Goal: Task Accomplishment & Management: Manage account settings

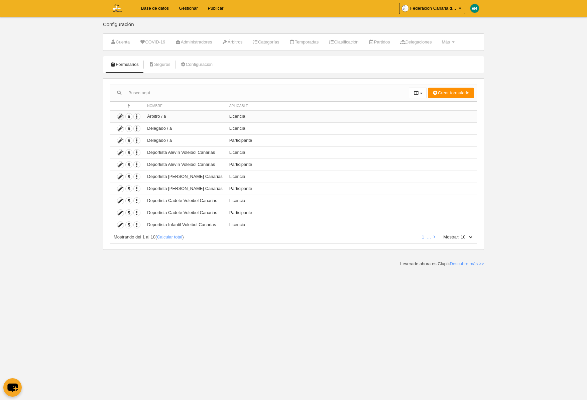
click at [123, 118] on icon at bounding box center [120, 116] width 6 height 6
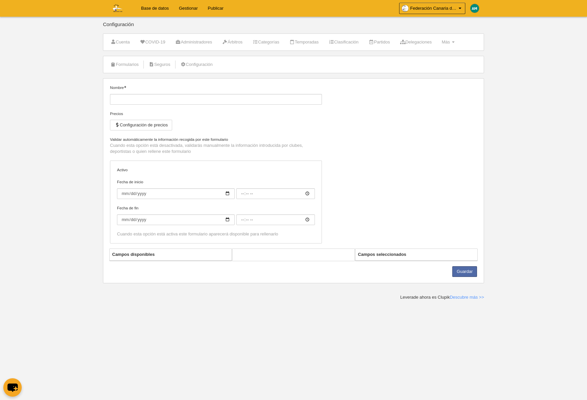
type input "Árbitro / a"
checkbox input "true"
select select "selected"
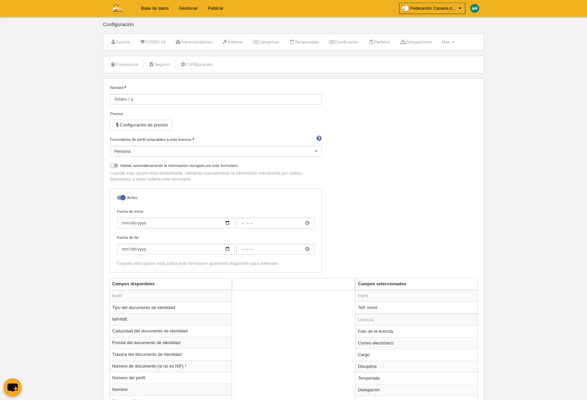
scroll to position [5, 0]
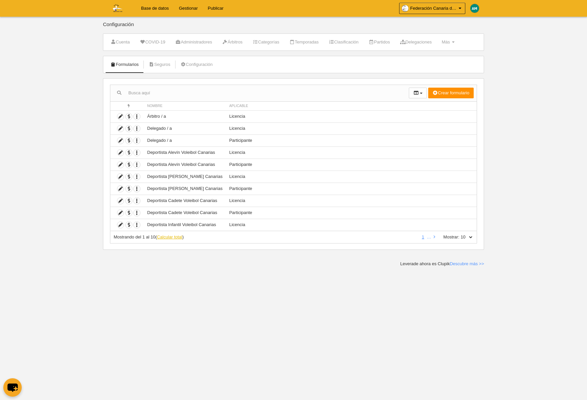
click at [178, 238] on link "Calcular total" at bounding box center [169, 236] width 25 height 5
click at [473, 236] on select "10 25 50 100 500" at bounding box center [466, 237] width 14 height 6
select select "500"
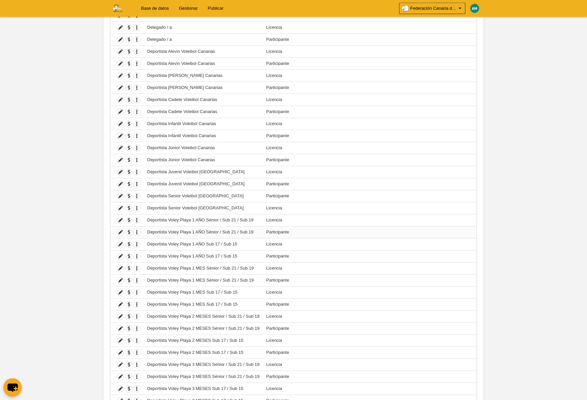
scroll to position [102, 0]
click at [119, 219] on icon at bounding box center [120, 219] width 6 height 6
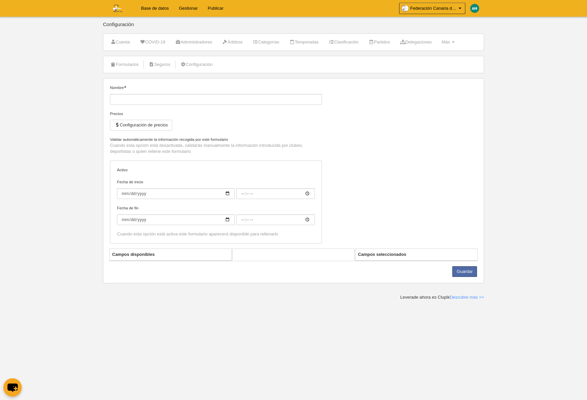
type input "Deportista Voley Playa 1 AÑO Sénior / Sub 21 / Sub 19"
checkbox input "true"
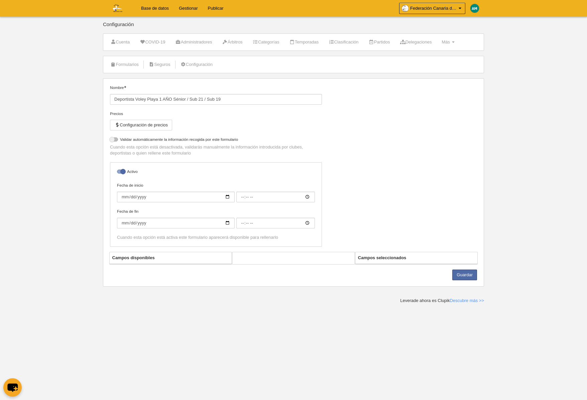
select select "selected"
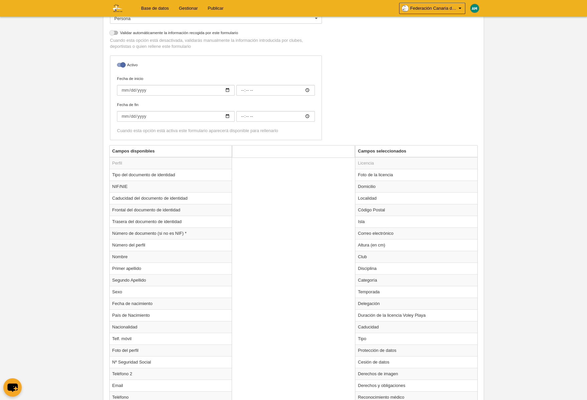
scroll to position [133, 0]
click at [377, 254] on td "Club" at bounding box center [416, 256] width 122 height 12
radio input "true"
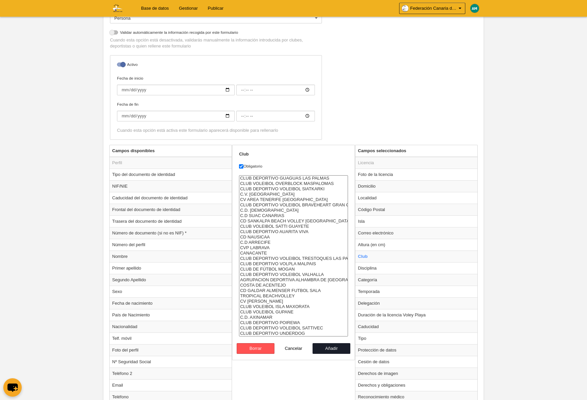
scroll to position [369, 0]
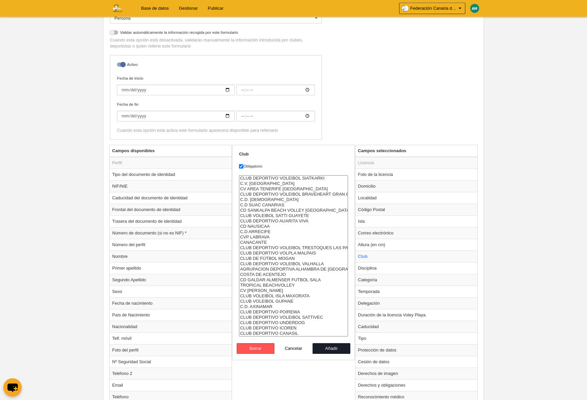
select select "9785551"
click at [299, 329] on option "CLUB DEPORTIVO ICOREN" at bounding box center [293, 327] width 108 height 5
click at [319, 348] on button "Añadir" at bounding box center [331, 347] width 38 height 11
radio input "false"
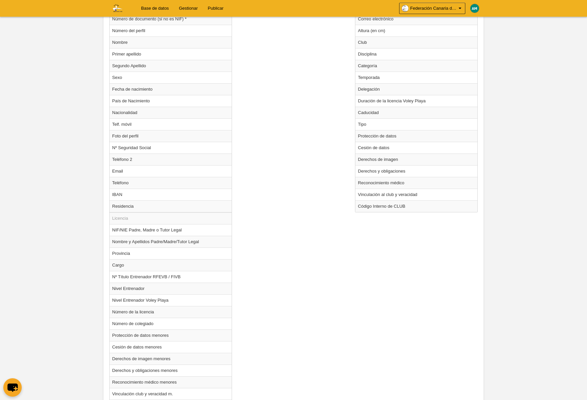
scroll to position [432, 0]
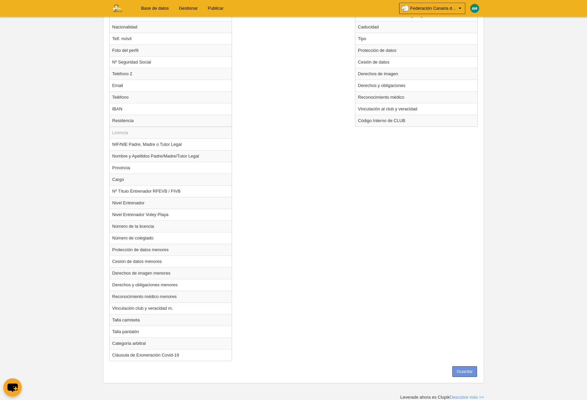
click at [468, 368] on button "Guardar" at bounding box center [464, 371] width 25 height 11
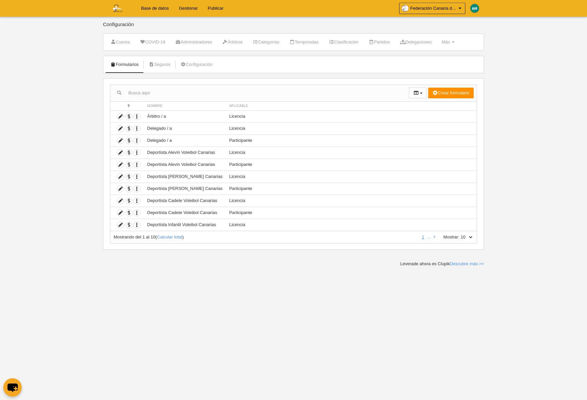
click at [471, 236] on select "10 25 50 100 500" at bounding box center [466, 237] width 14 height 6
select select "500"
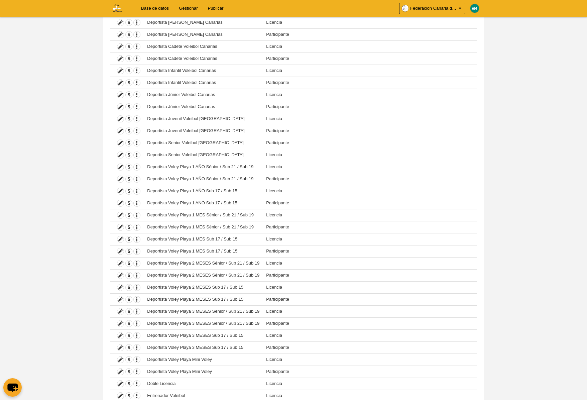
scroll to position [104, 0]
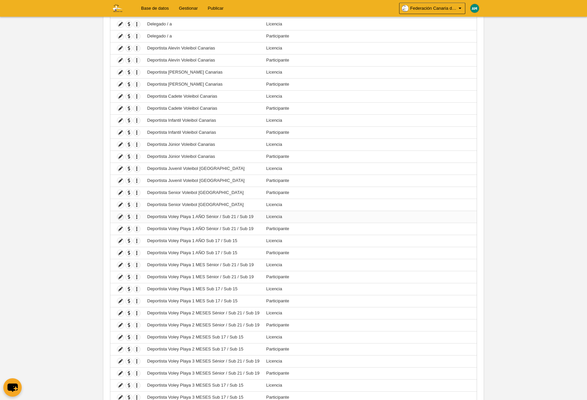
click at [119, 217] on icon at bounding box center [120, 217] width 6 height 6
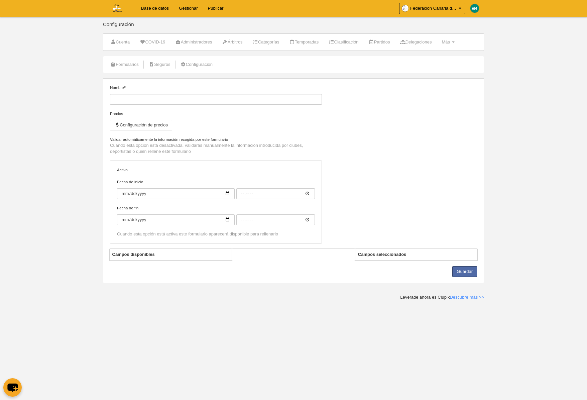
type input "Deportista Voley Playa 1 AÑO Sénior / Sub 21 / Sub 19"
checkbox input "true"
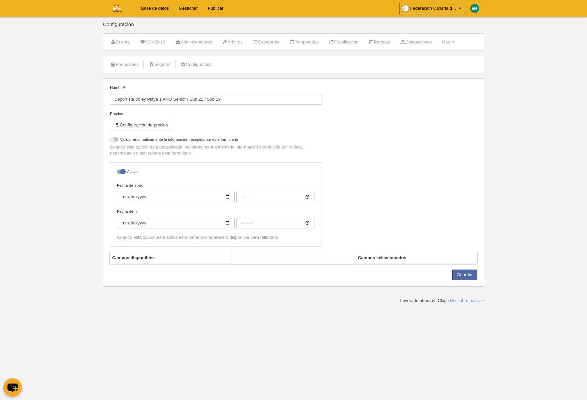
select select "selected"
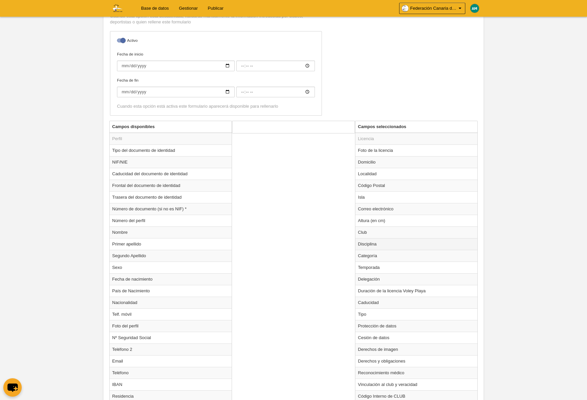
scroll to position [167, 0]
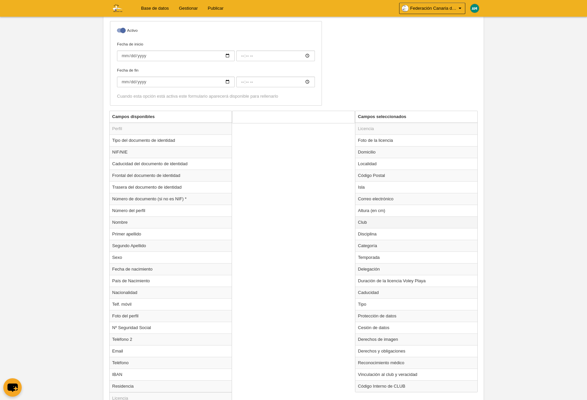
click at [370, 223] on td "Club" at bounding box center [416, 222] width 122 height 12
radio input "true"
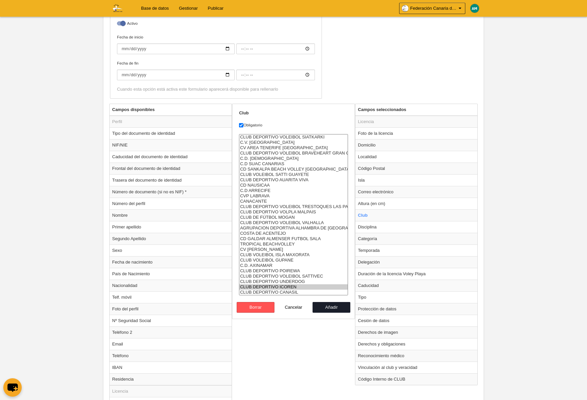
scroll to position [175, 0]
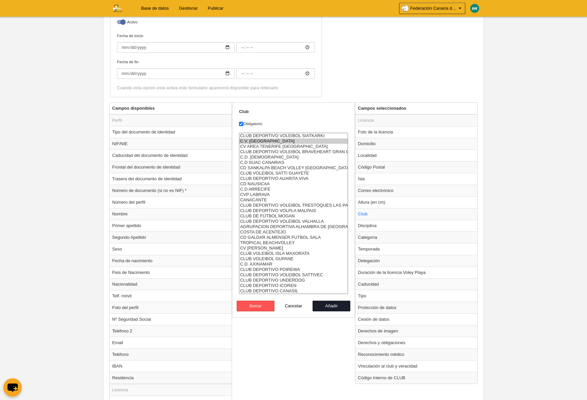
click at [331, 138] on option "C.V. [GEOGRAPHIC_DATA]" at bounding box center [293, 140] width 108 height 5
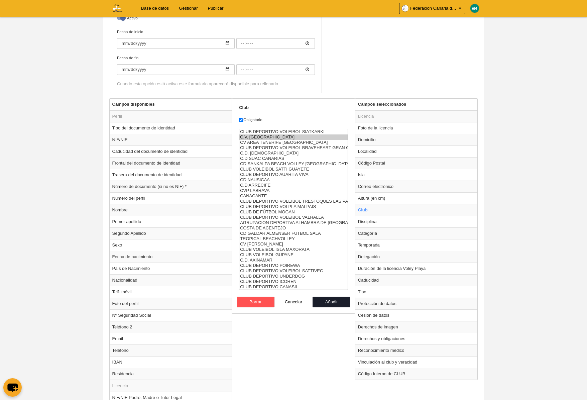
drag, startPoint x: 330, startPoint y: 134, endPoint x: 289, endPoint y: 318, distance: 188.0
click at [290, 320] on div "Campos disponibles Perfil Tipo del documento de identidad NIF/NIE Caducidad del…" at bounding box center [294, 358] width 372 height 521
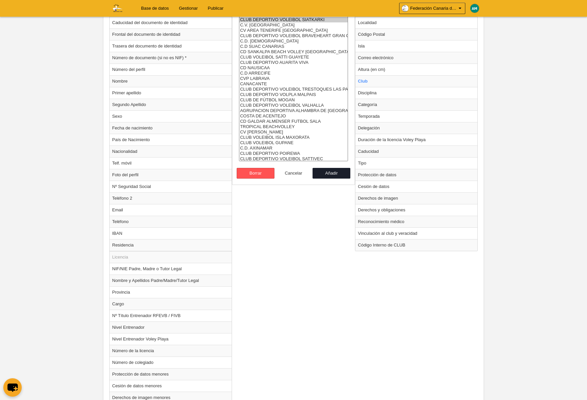
scroll to position [369, 0]
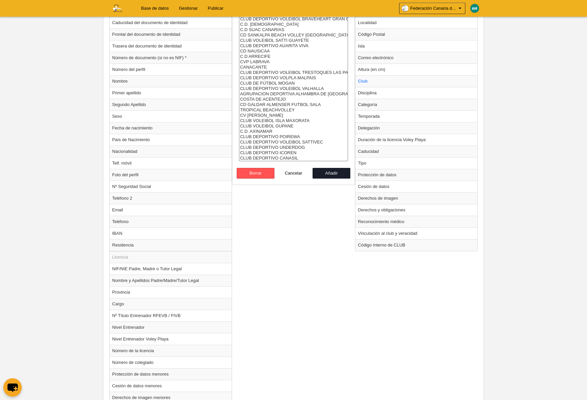
drag, startPoint x: 320, startPoint y: 308, endPoint x: 297, endPoint y: 162, distance: 147.4
click at [297, 163] on div "C.D. VOLEIBOL 7 ISLAS C.D. ASOCIACION DEPORTIVA AGUERE C.D. AGULEME C.D. VOLEIB…" at bounding box center [293, 84] width 109 height 168
select select "4496857"
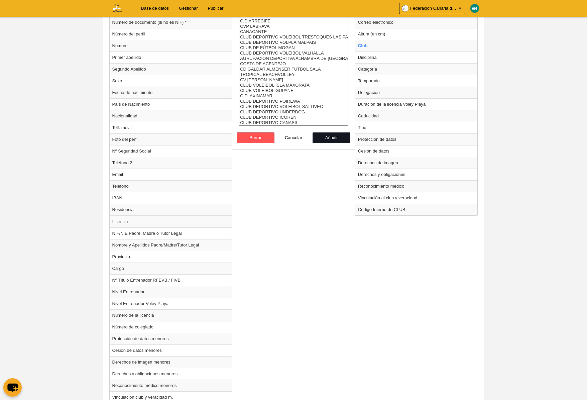
click at [334, 137] on button "Añadir" at bounding box center [331, 137] width 38 height 11
radio input "false"
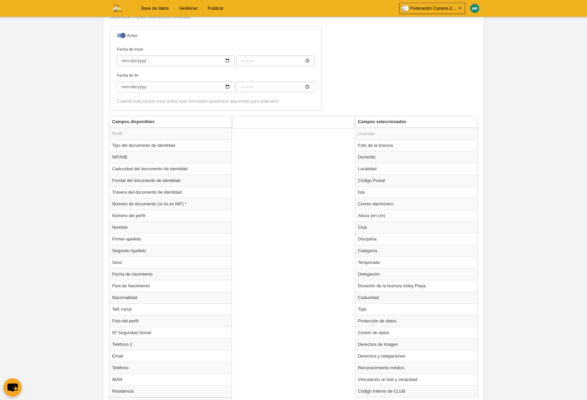
scroll to position [0, 0]
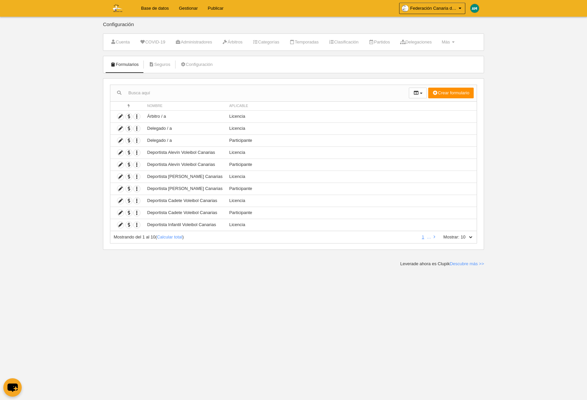
click at [471, 236] on select "10 25 50 100 500" at bounding box center [466, 237] width 14 height 6
select select "500"
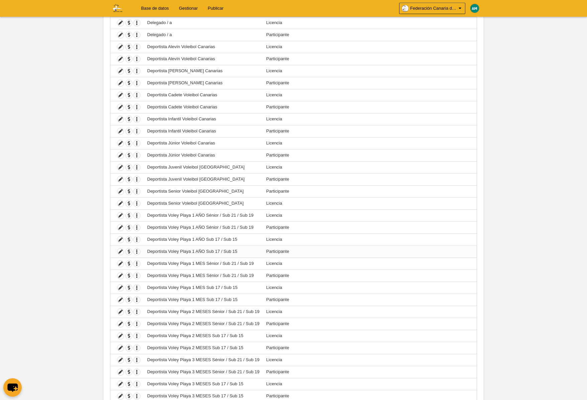
scroll to position [106, 0]
click at [119, 240] on icon at bounding box center [120, 239] width 6 height 6
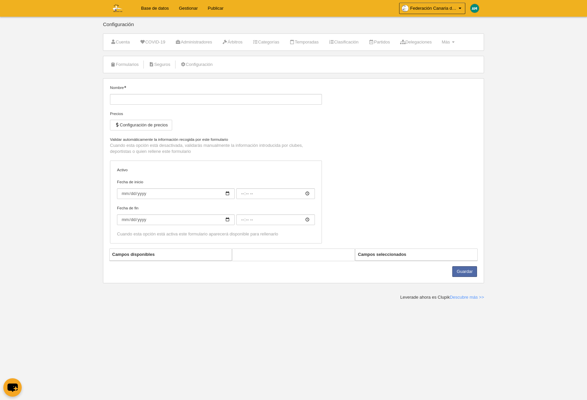
type input "Deportista Voley Playa 1 AÑO Sub 17 / Sub 15"
checkbox input "true"
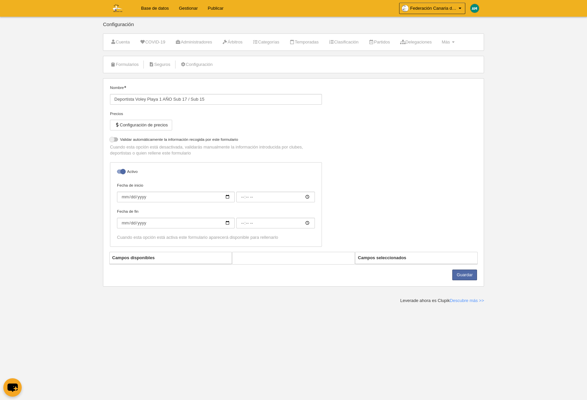
select select "selected"
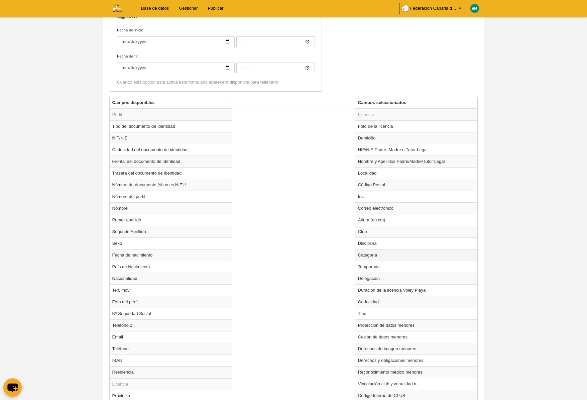
scroll to position [213, 0]
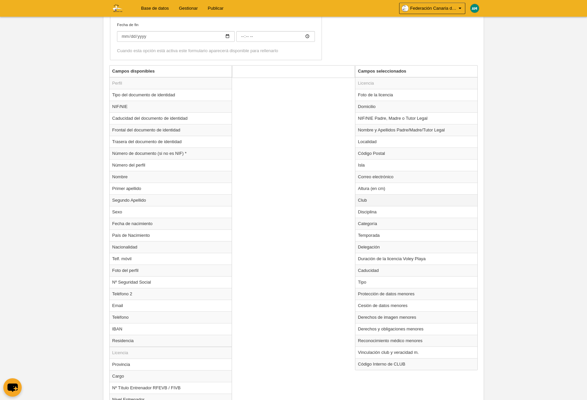
click at [378, 202] on td "Club" at bounding box center [416, 200] width 122 height 12
radio input "true"
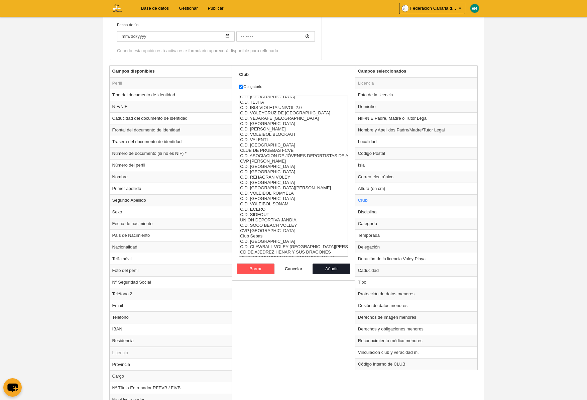
scroll to position [369, 0]
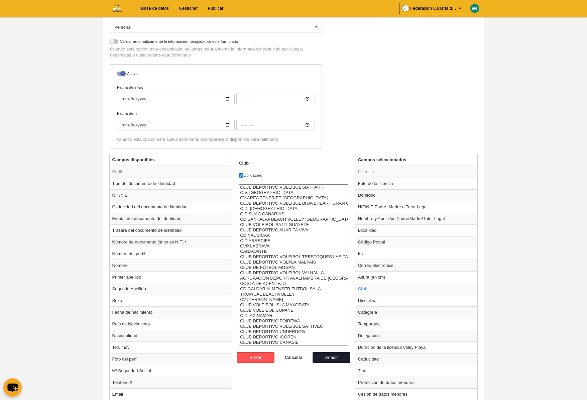
scroll to position [0, 0]
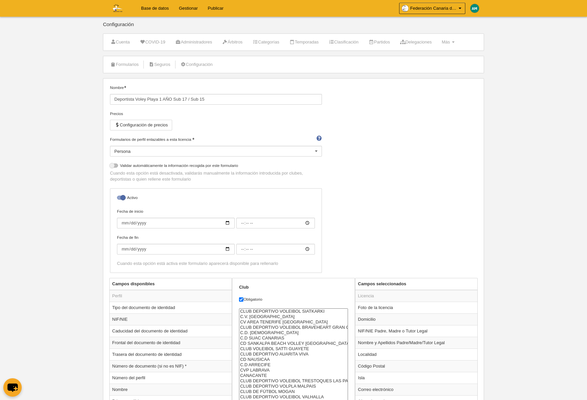
click at [157, 9] on link "Base de datos" at bounding box center [155, 8] width 38 height 17
